Goal: Task Accomplishment & Management: Manage account settings

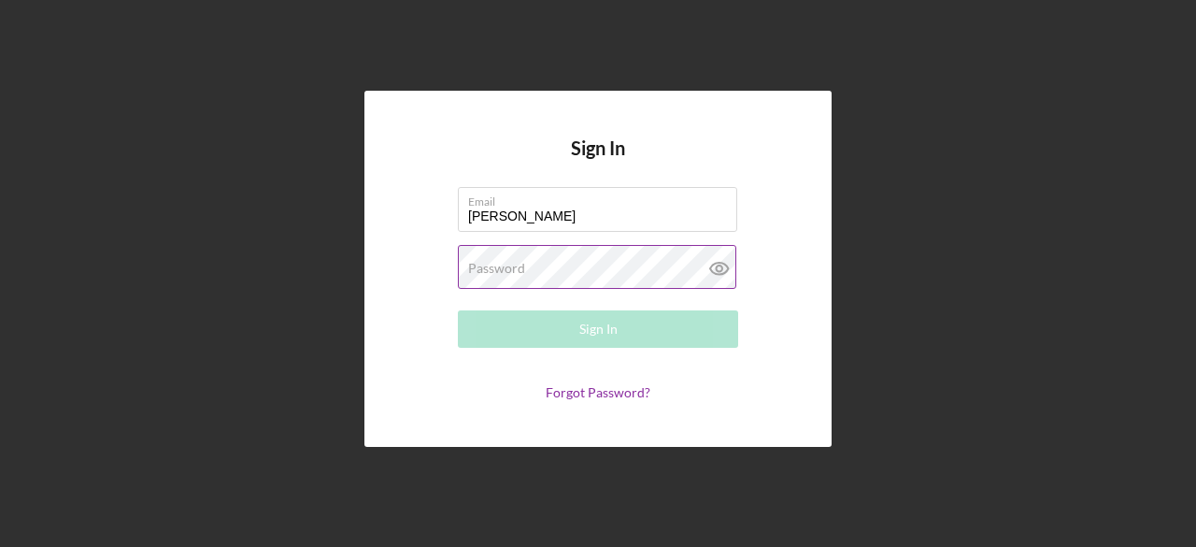
type input "[PERSON_NAME][EMAIL_ADDRESS][DOMAIN_NAME]"
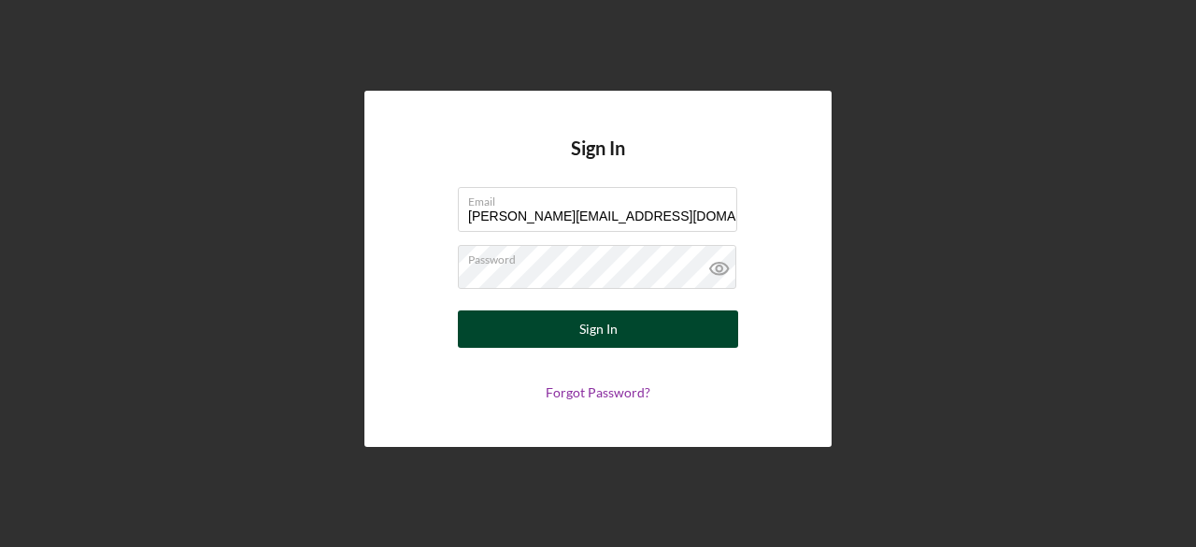
click at [601, 332] on div "Sign In" at bounding box center [598, 328] width 38 height 37
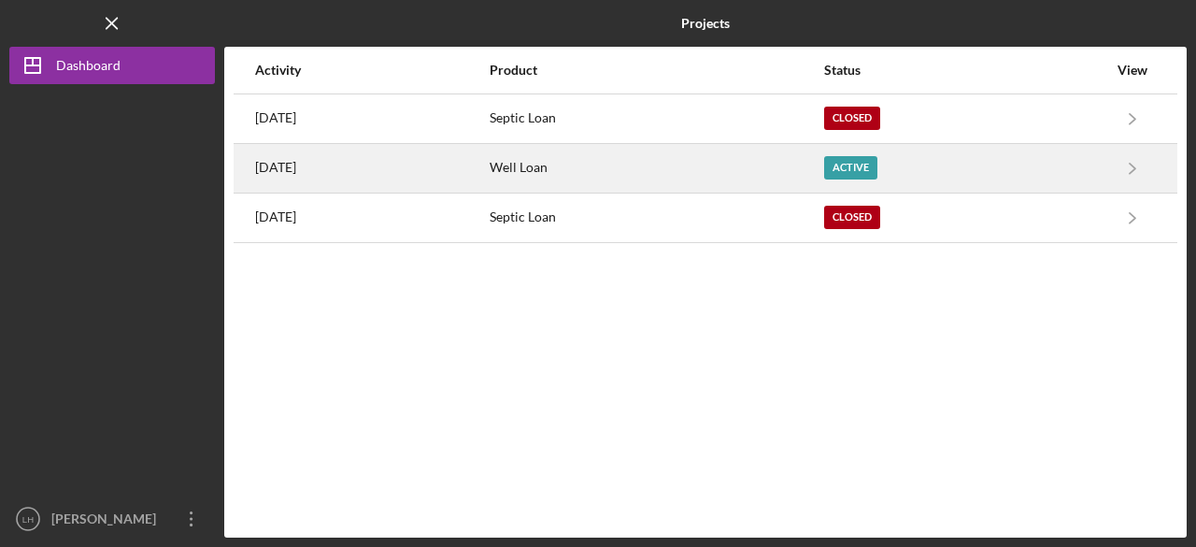
click at [878, 162] on div "Active" at bounding box center [850, 167] width 53 height 23
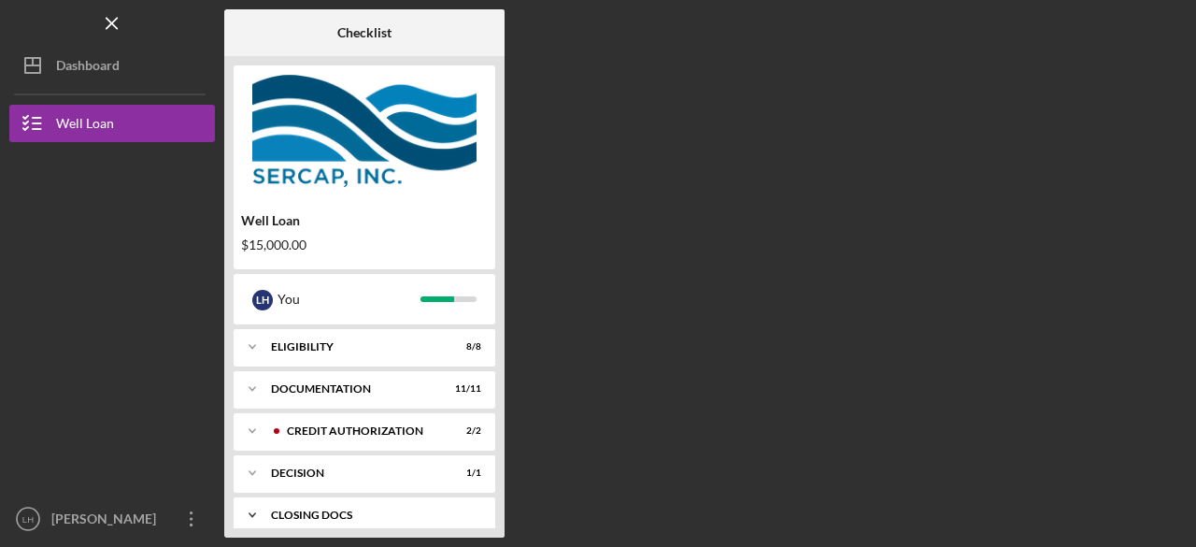
click at [320, 512] on div "CLOSING DOCS" at bounding box center [371, 514] width 201 height 11
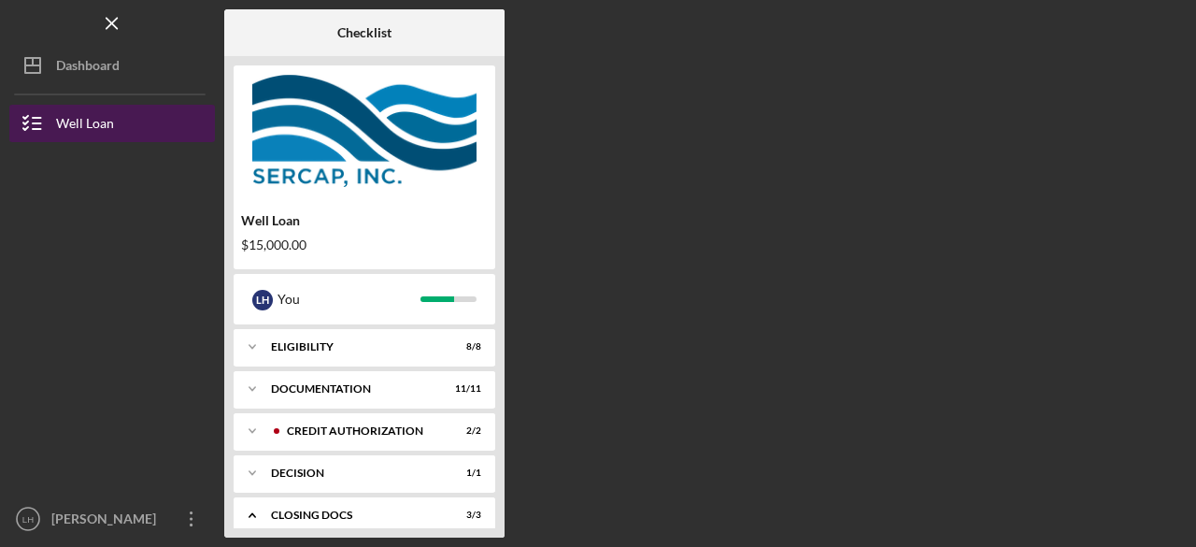
click at [123, 122] on button "Well Loan" at bounding box center [112, 123] width 206 height 37
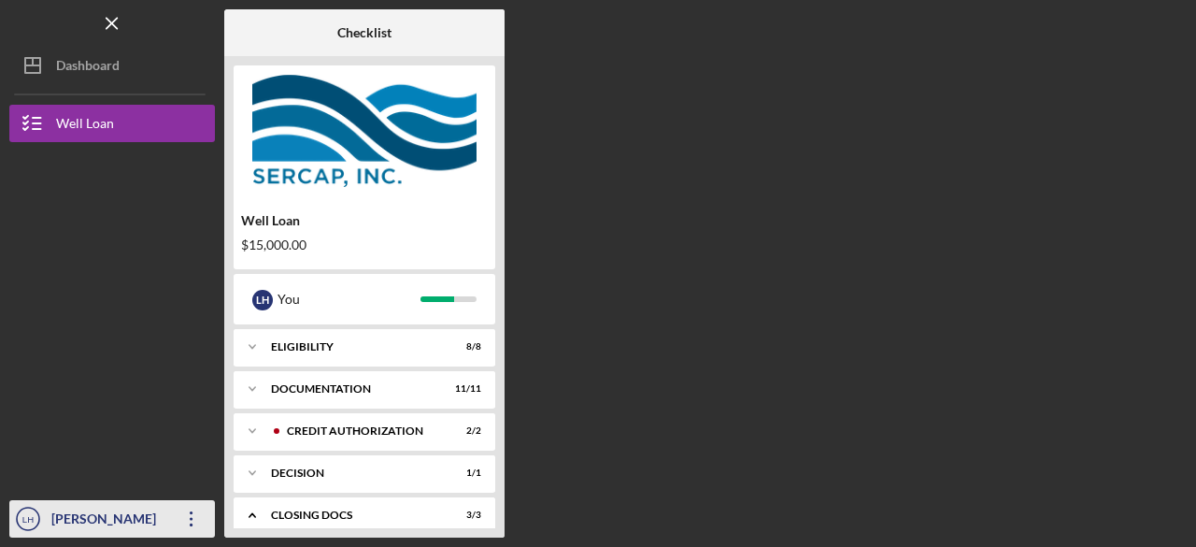
click at [187, 518] on icon "Icon/Overflow" at bounding box center [191, 518] width 47 height 47
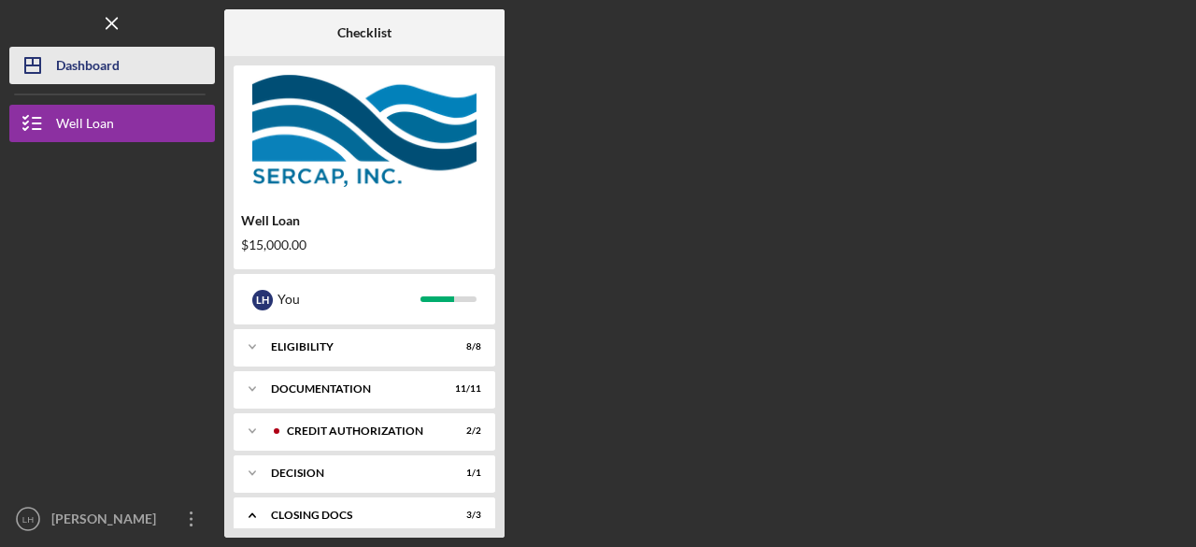
click at [95, 70] on div "Dashboard" at bounding box center [88, 68] width 64 height 42
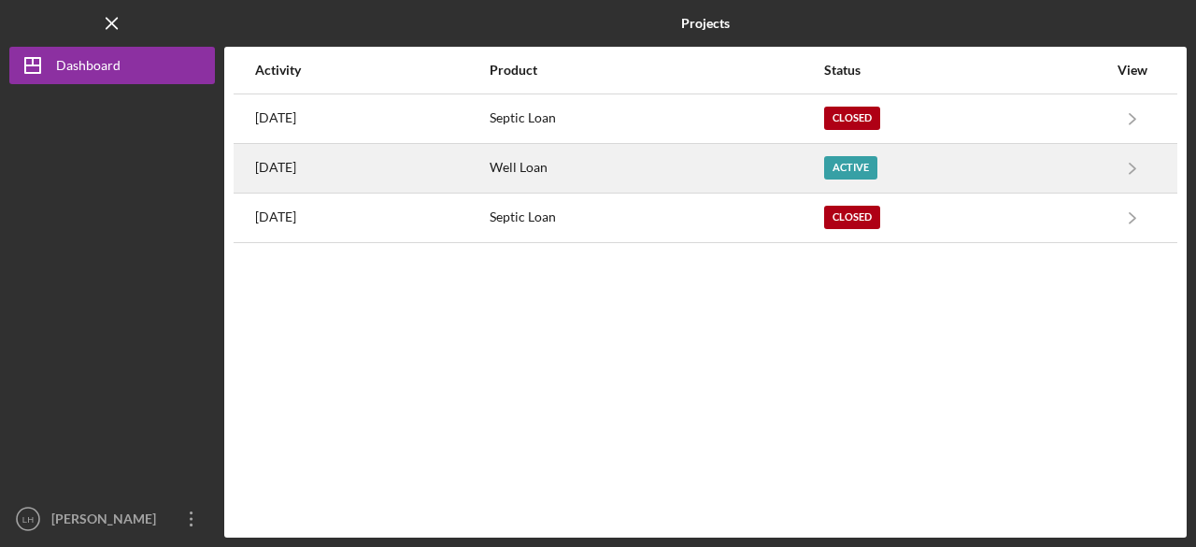
click at [878, 172] on div "Active" at bounding box center [850, 167] width 53 height 23
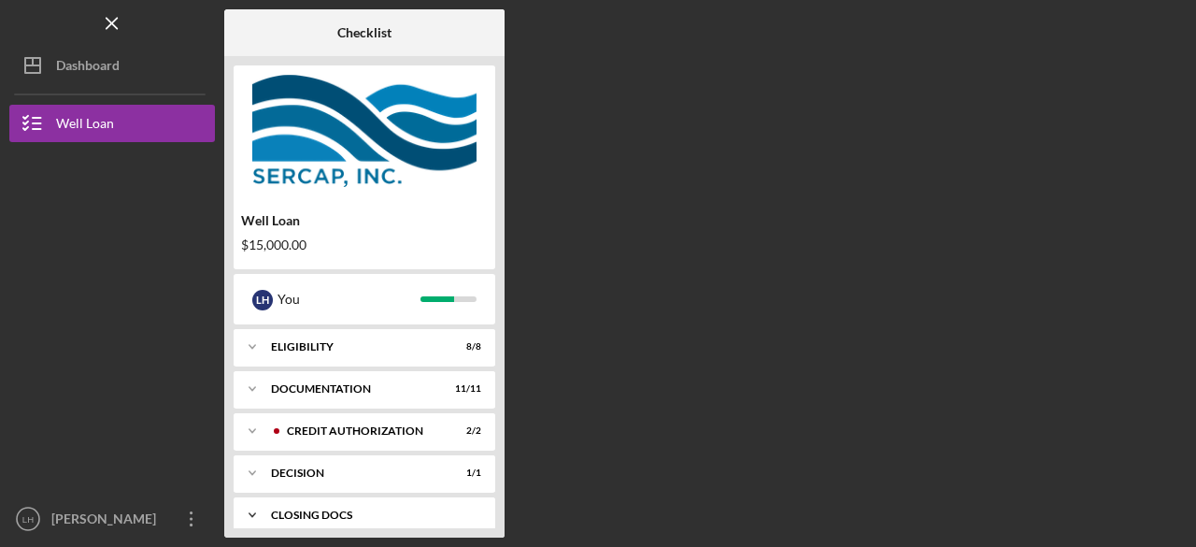
click at [331, 513] on div "CLOSING DOCS" at bounding box center [371, 514] width 201 height 11
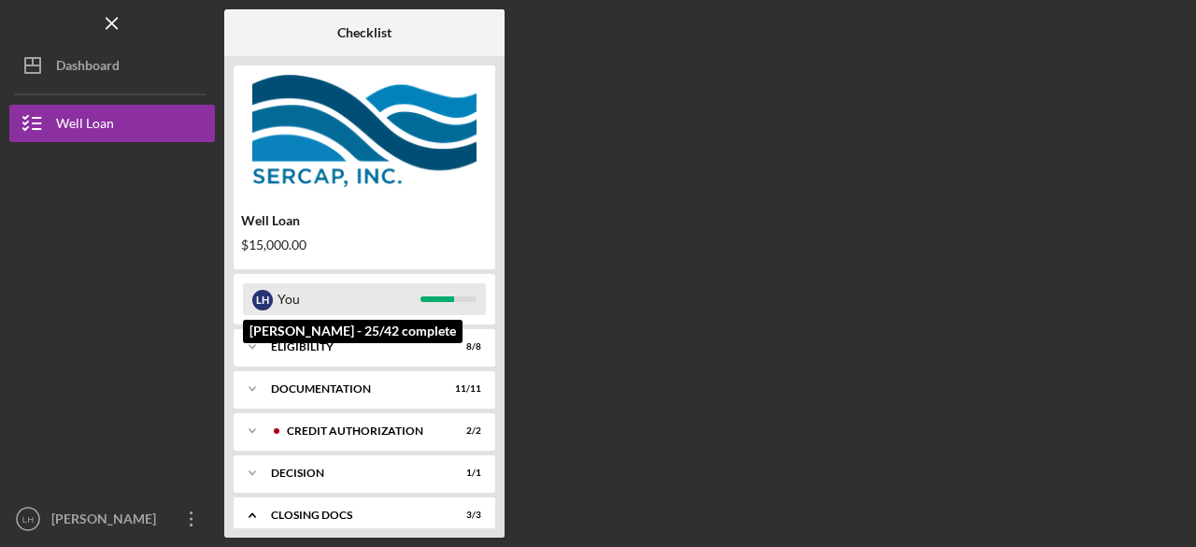
click at [353, 302] on div "You" at bounding box center [349, 299] width 143 height 32
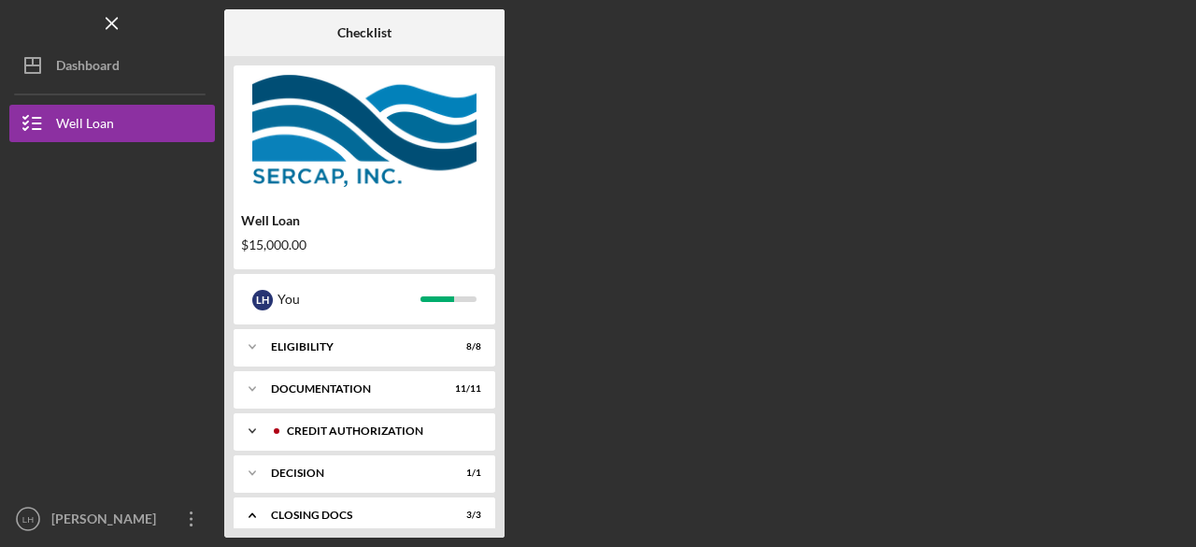
click at [335, 436] on div "Icon/Expander CREDIT AUTHORIZATION 2 / 2" at bounding box center [365, 430] width 262 height 37
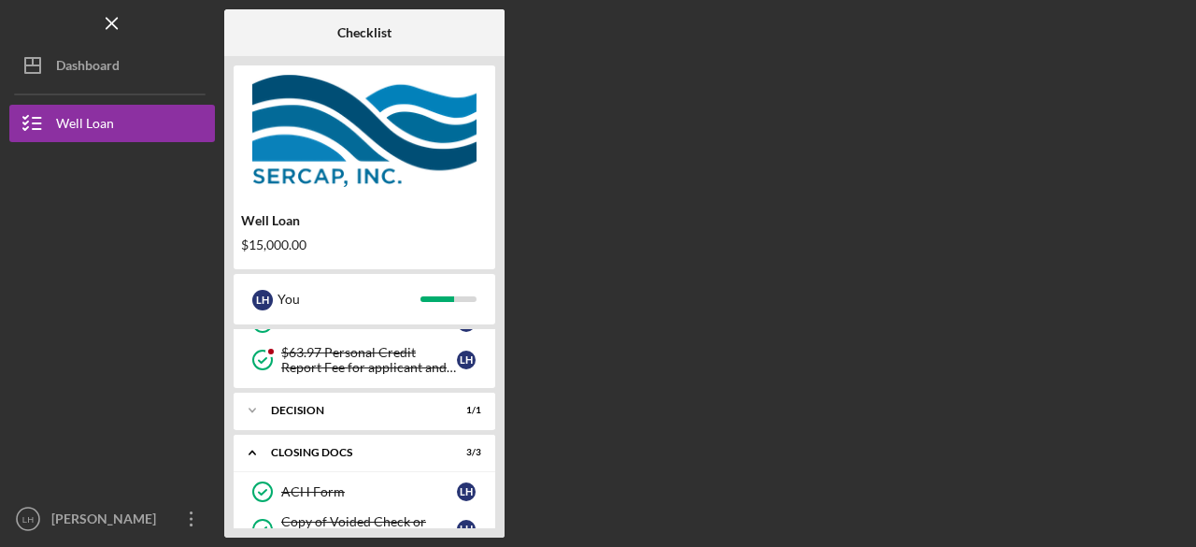
scroll to position [150, 0]
click at [331, 417] on div "Icon/Expander Decision 1 / 1" at bounding box center [365, 408] width 262 height 37
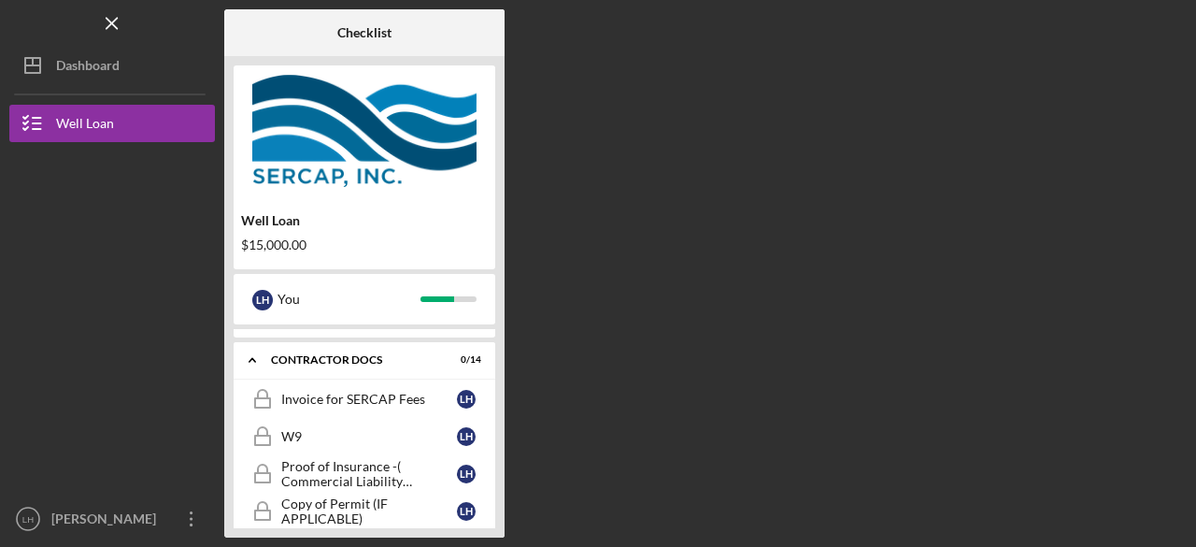
scroll to position [449, 0]
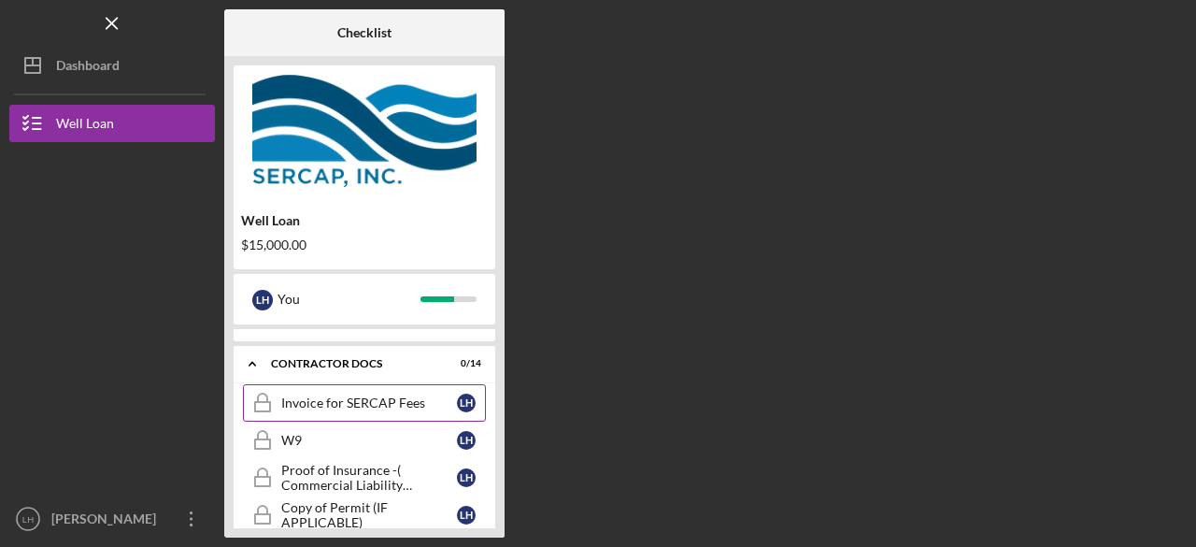
click at [377, 395] on div "Invoice for SERCAP Fees" at bounding box center [369, 402] width 176 height 15
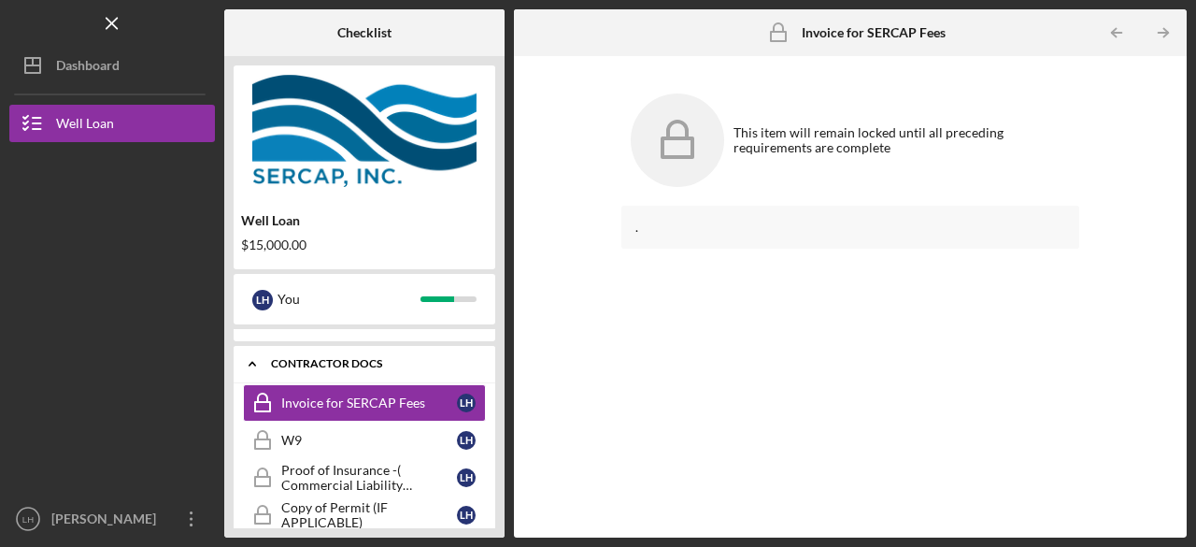
click at [365, 372] on div "Icon/Expander Contractor Docs 0 / 14" at bounding box center [365, 364] width 262 height 38
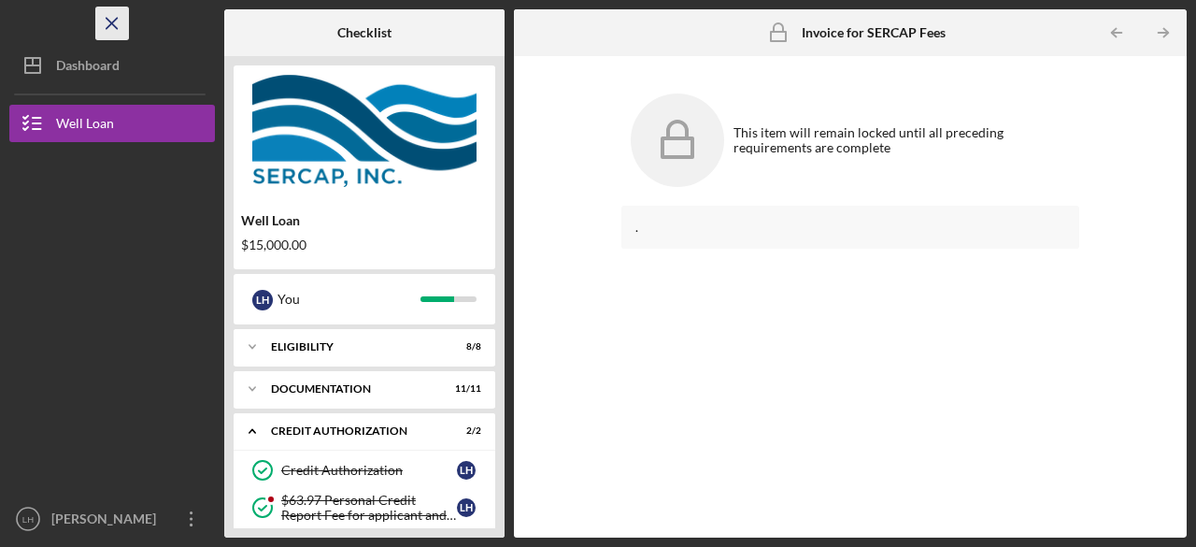
click at [121, 27] on icon "Icon/Menu Close" at bounding box center [113, 24] width 42 height 42
